Goal: Complete application form

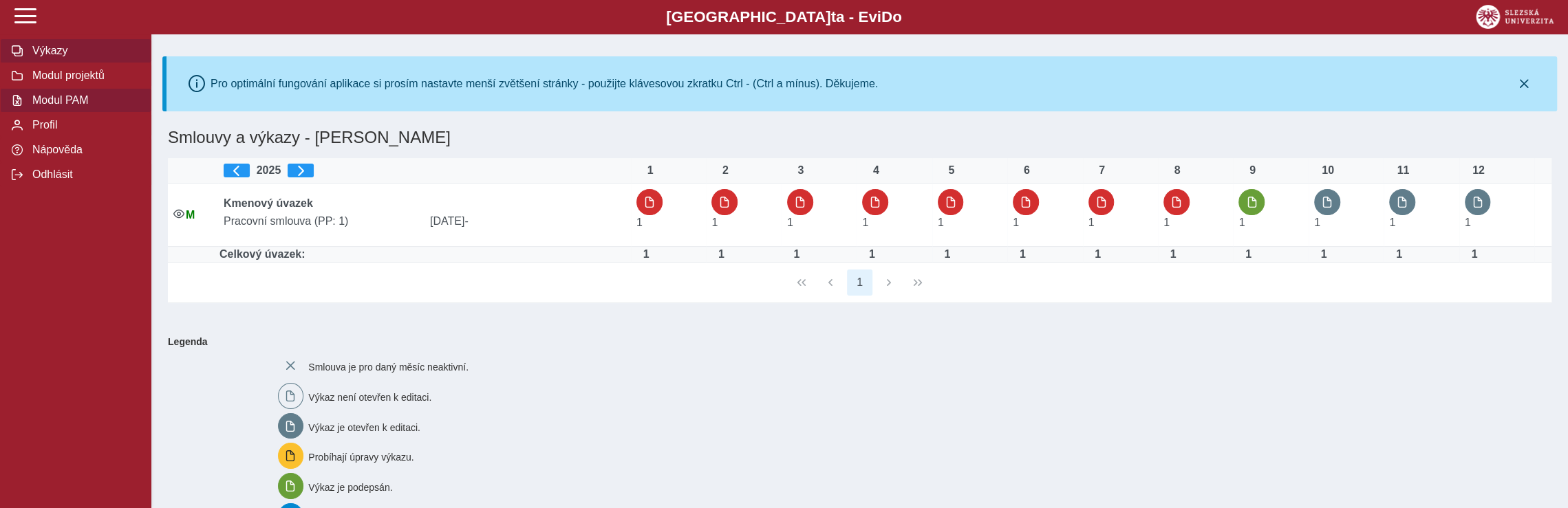
click at [85, 106] on span "Modul PAM" at bounding box center [84, 100] width 112 height 13
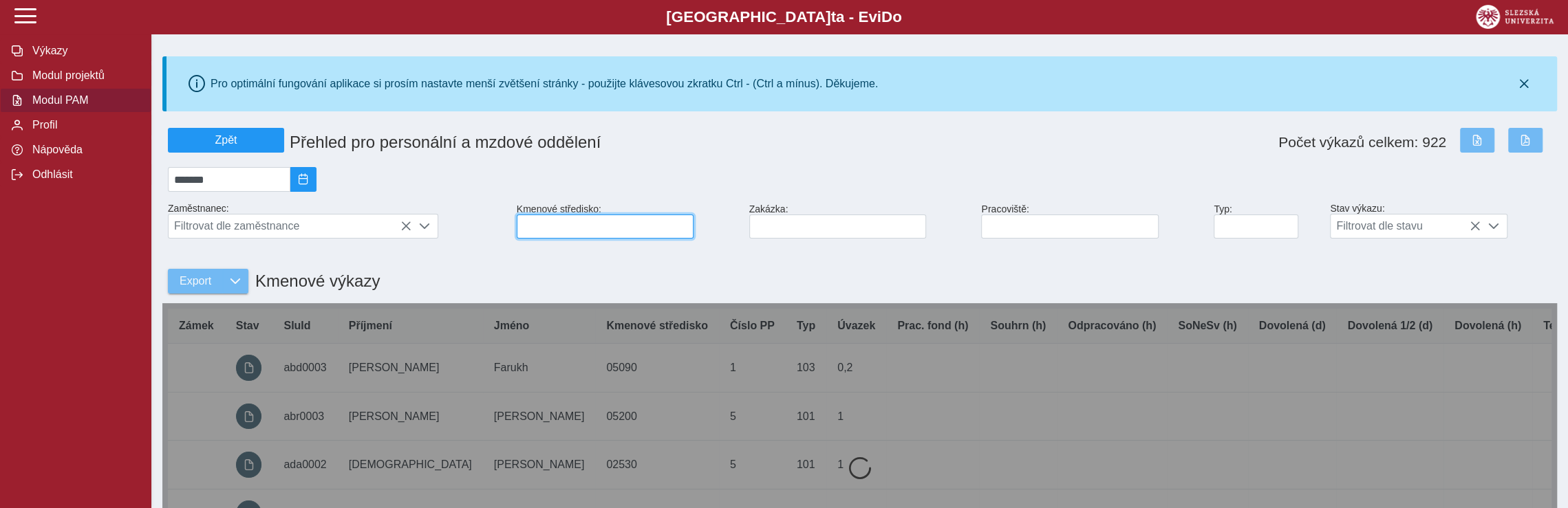
click at [567, 225] on input at bounding box center [605, 227] width 177 height 24
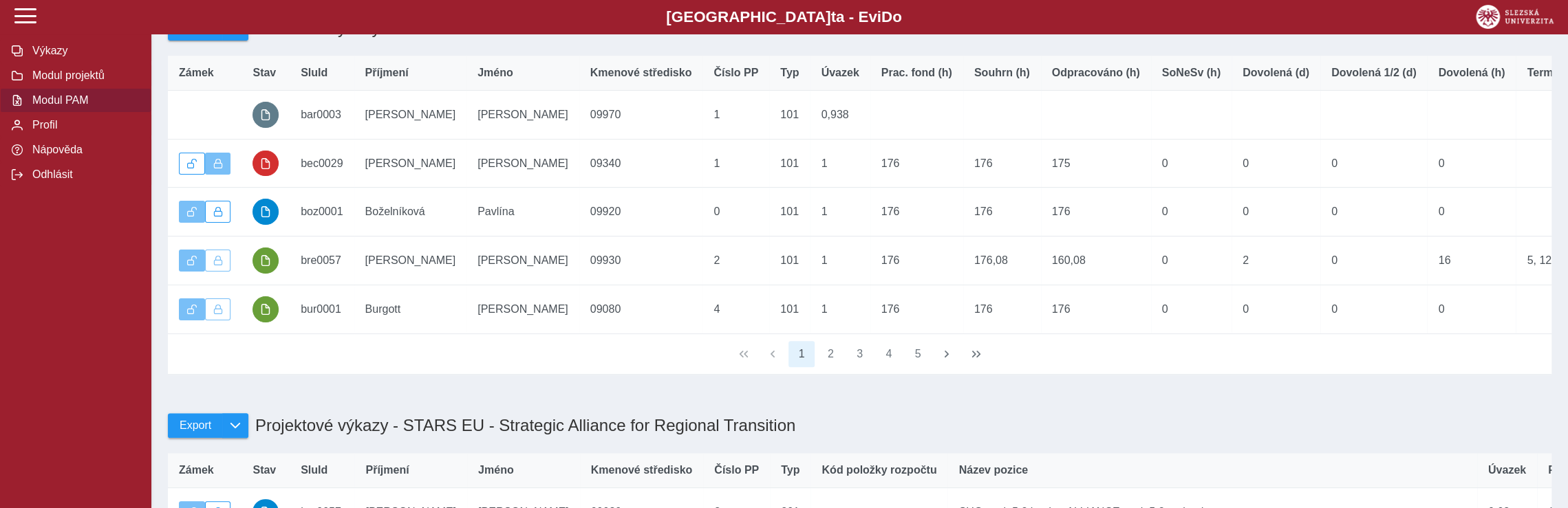
scroll to position [412, 0]
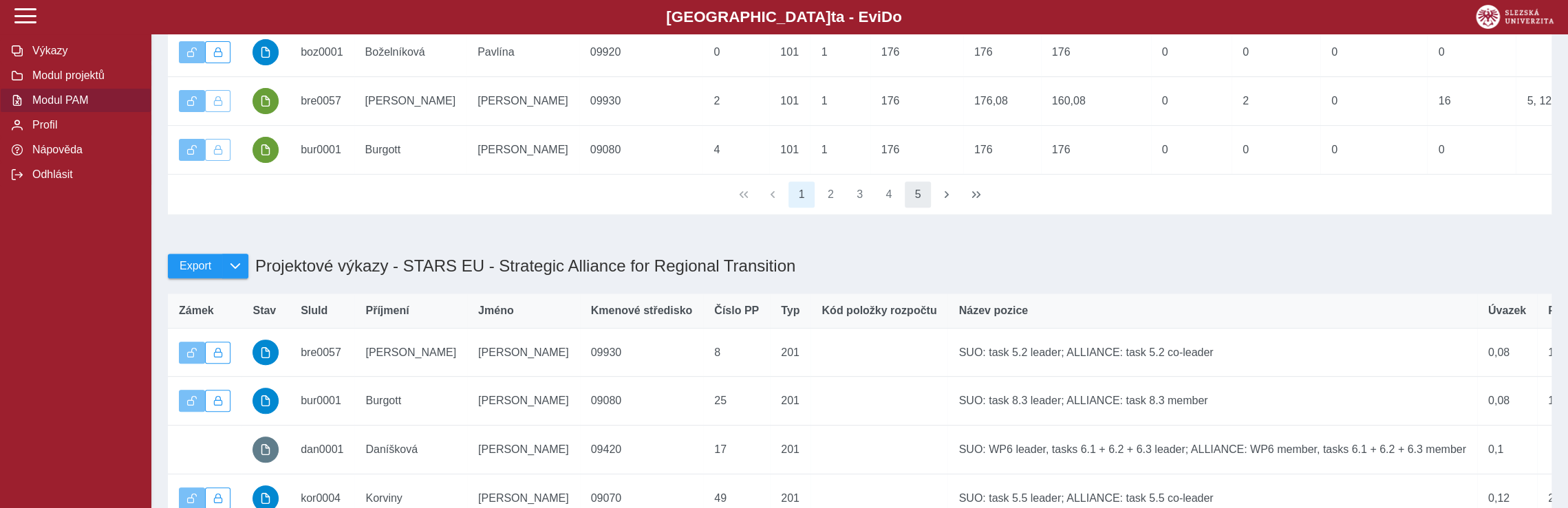
type input "**"
click at [918, 208] on button "5" at bounding box center [918, 195] width 26 height 26
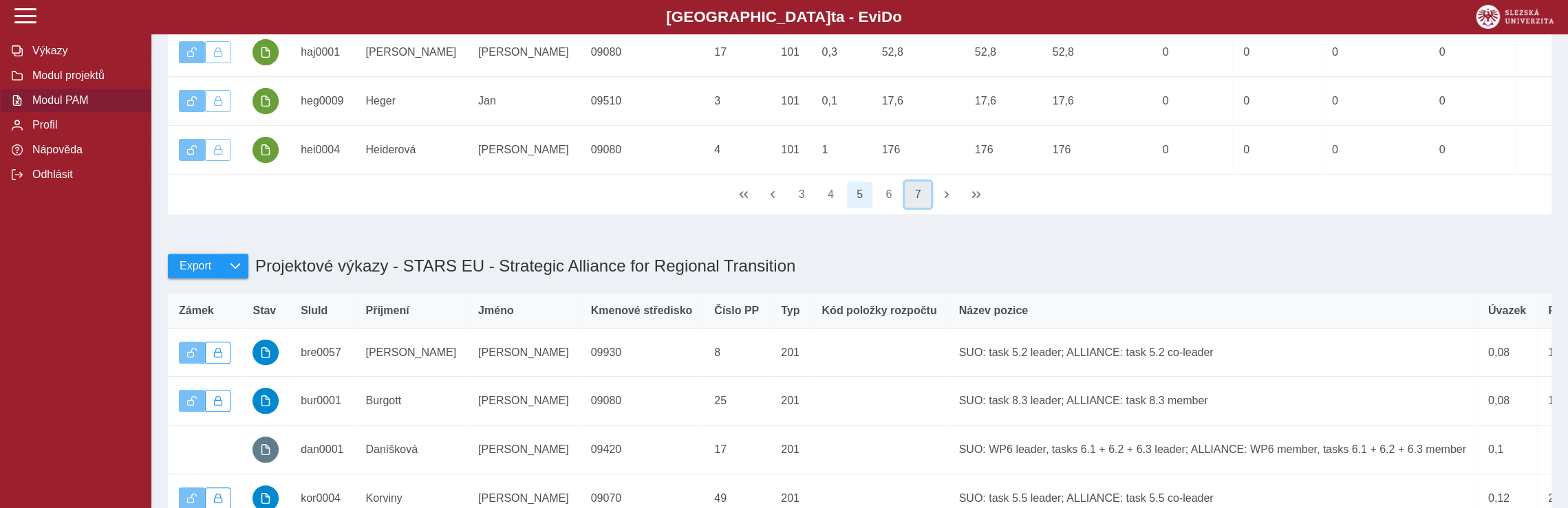
click at [923, 208] on button "7" at bounding box center [918, 195] width 26 height 26
click at [923, 208] on button "9" at bounding box center [918, 195] width 26 height 26
click at [923, 208] on button "11" at bounding box center [918, 195] width 26 height 26
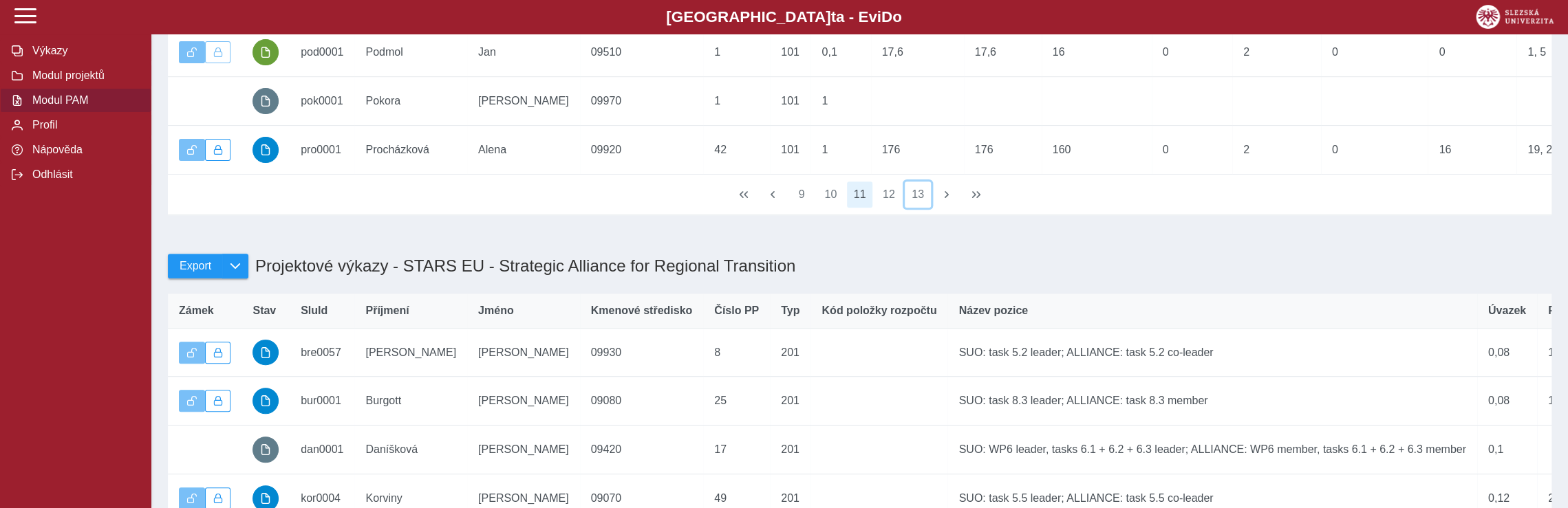
click at [923, 208] on button "13" at bounding box center [918, 195] width 26 height 26
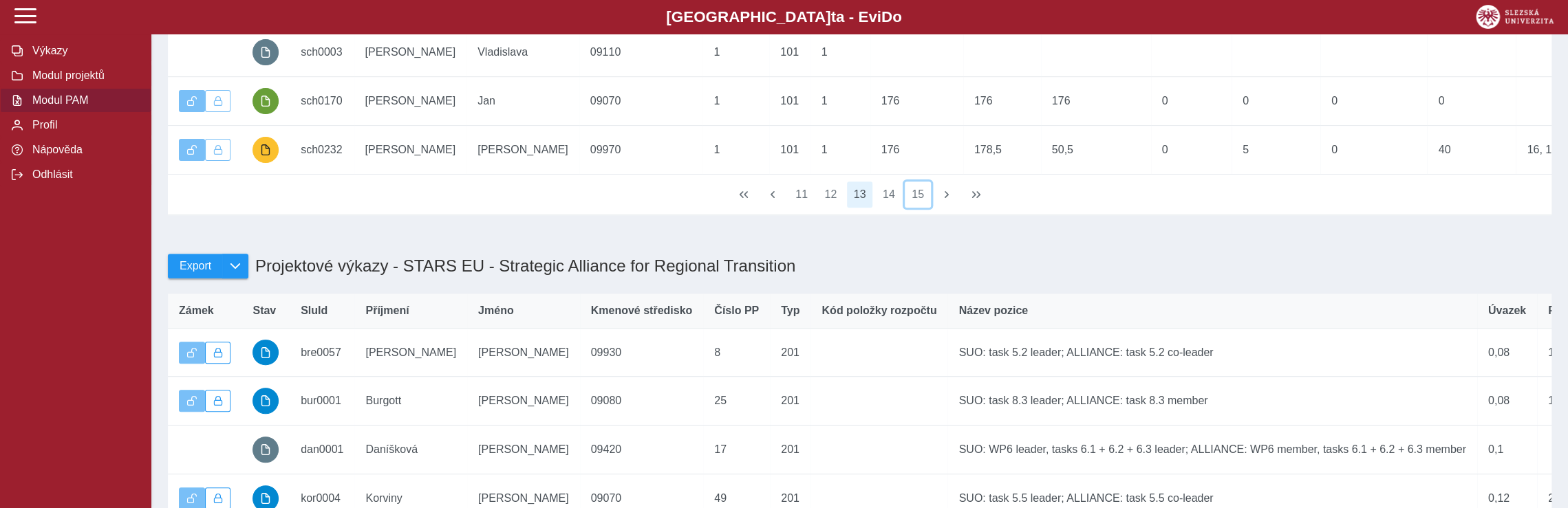
click at [923, 208] on button "15" at bounding box center [918, 195] width 26 height 26
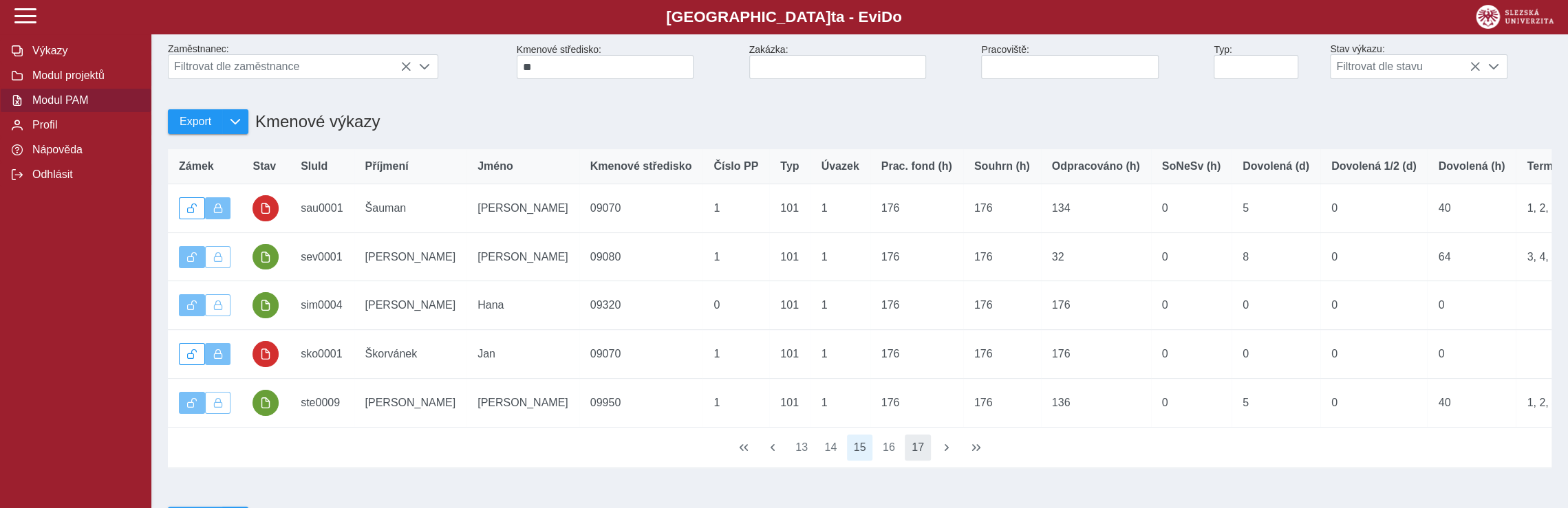
scroll to position [138, 0]
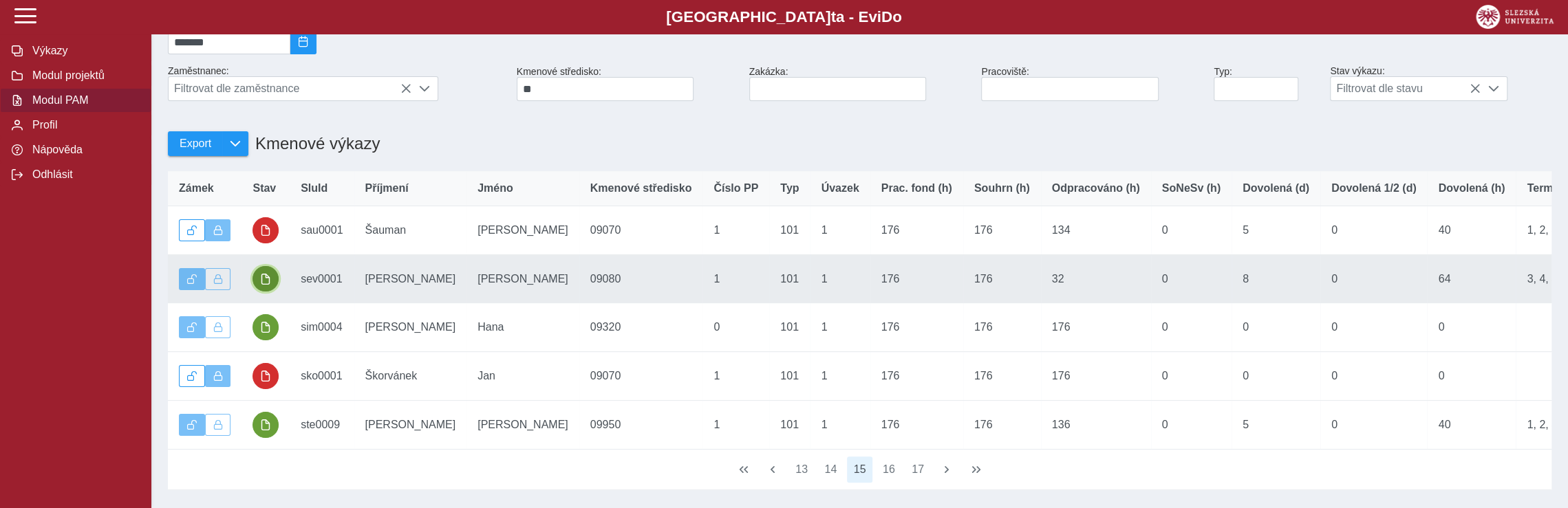
click at [266, 285] on span "button" at bounding box center [265, 279] width 11 height 11
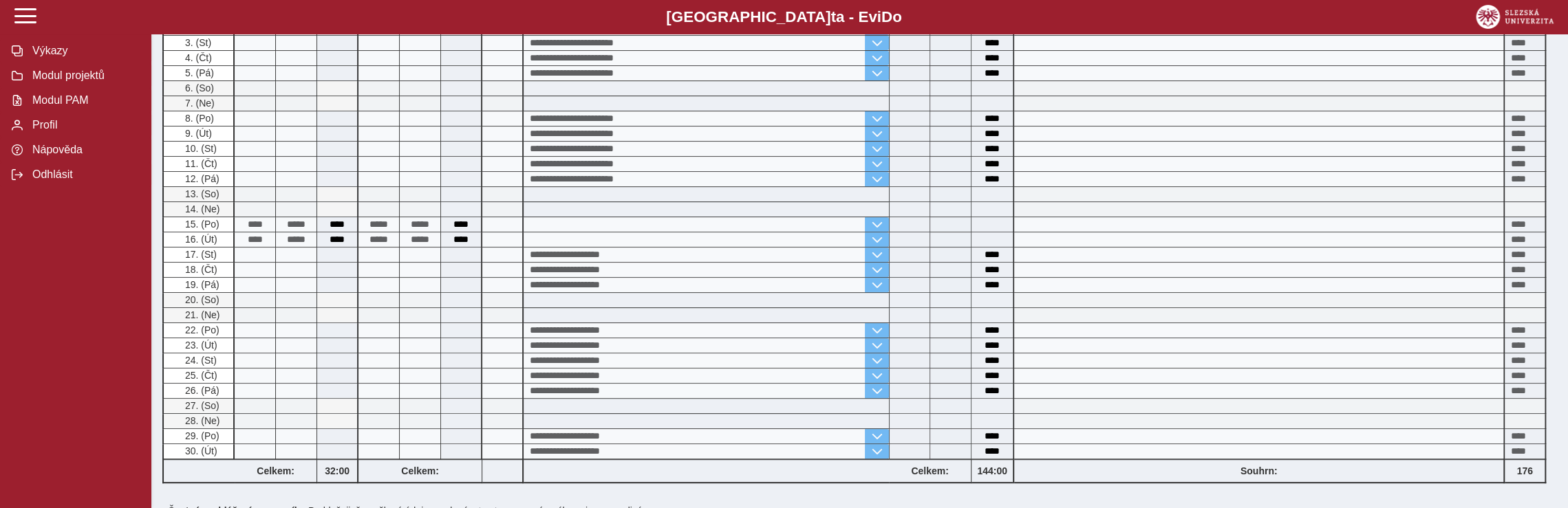
scroll to position [312, 0]
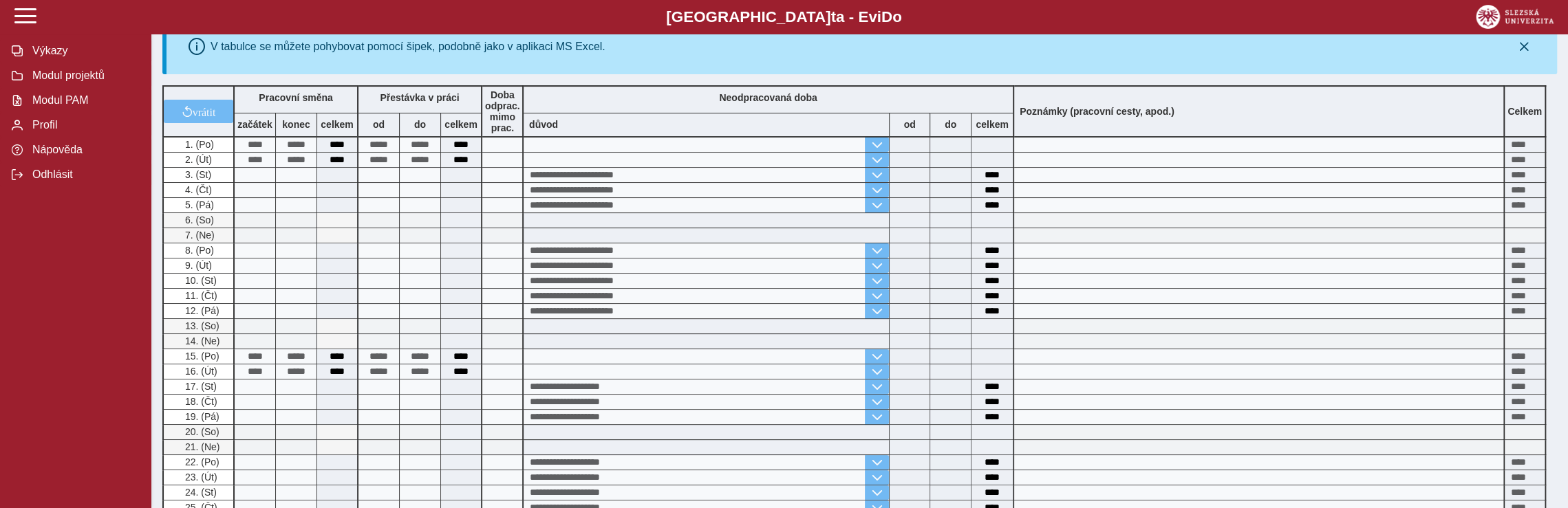
drag, startPoint x: 4, startPoint y: 0, endPoint x: 23, endPoint y: 259, distance: 259.7
click at [23, 259] on div "Výkazy Modul projektů Modul PAM Profil Nápověda Odhlásit" at bounding box center [76, 254] width 151 height 508
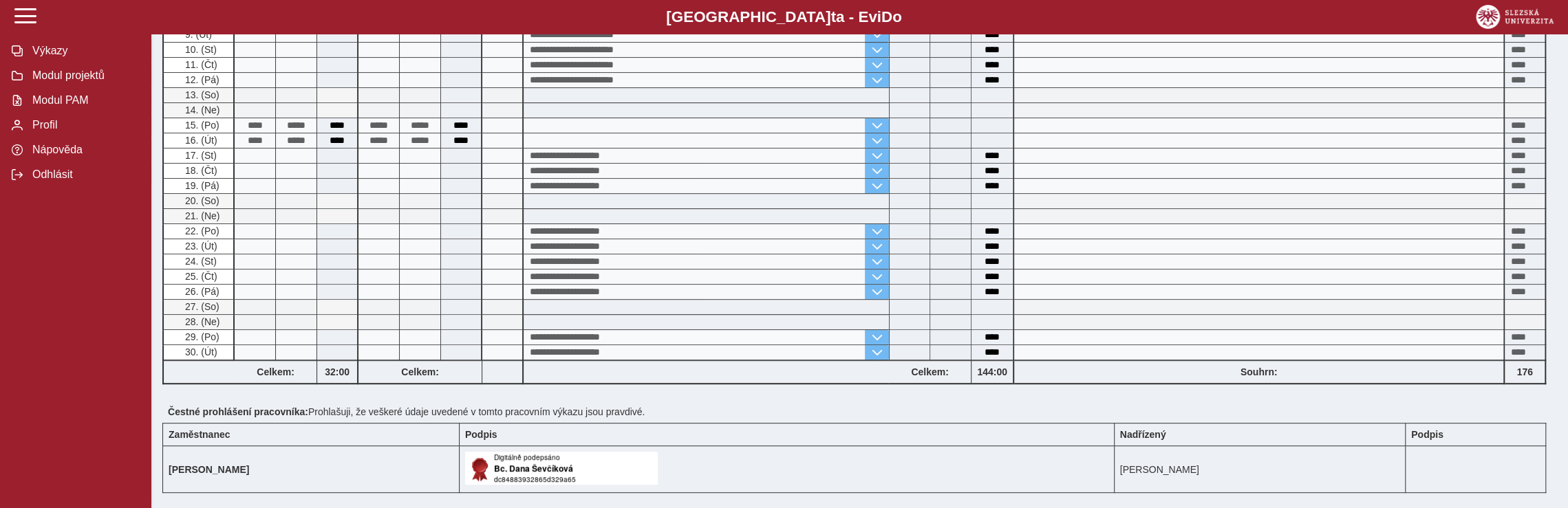
scroll to position [381, 0]
